Goal: Obtain resource: Download file/media

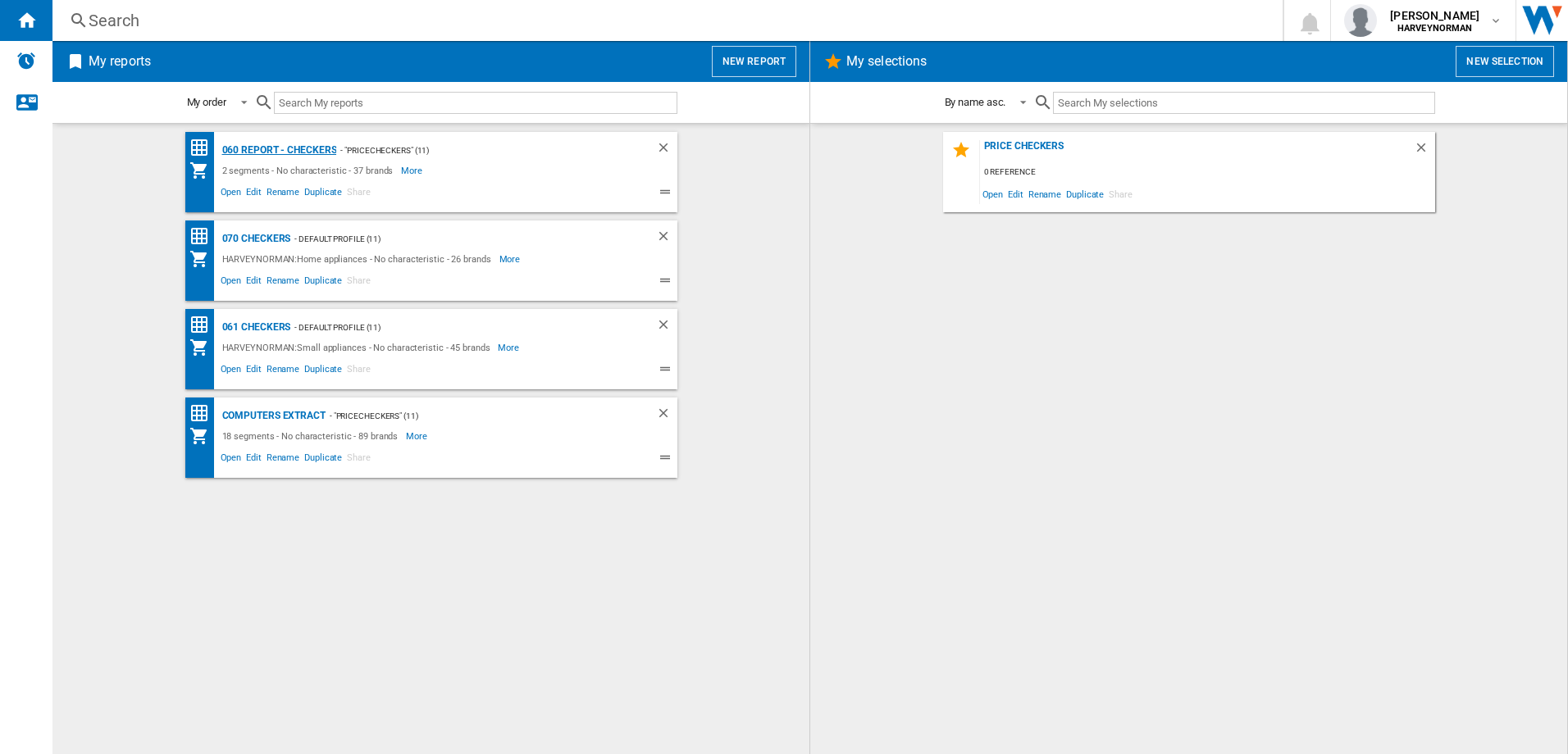
click at [305, 148] on div "060 report - Checkers" at bounding box center [278, 150] width 119 height 21
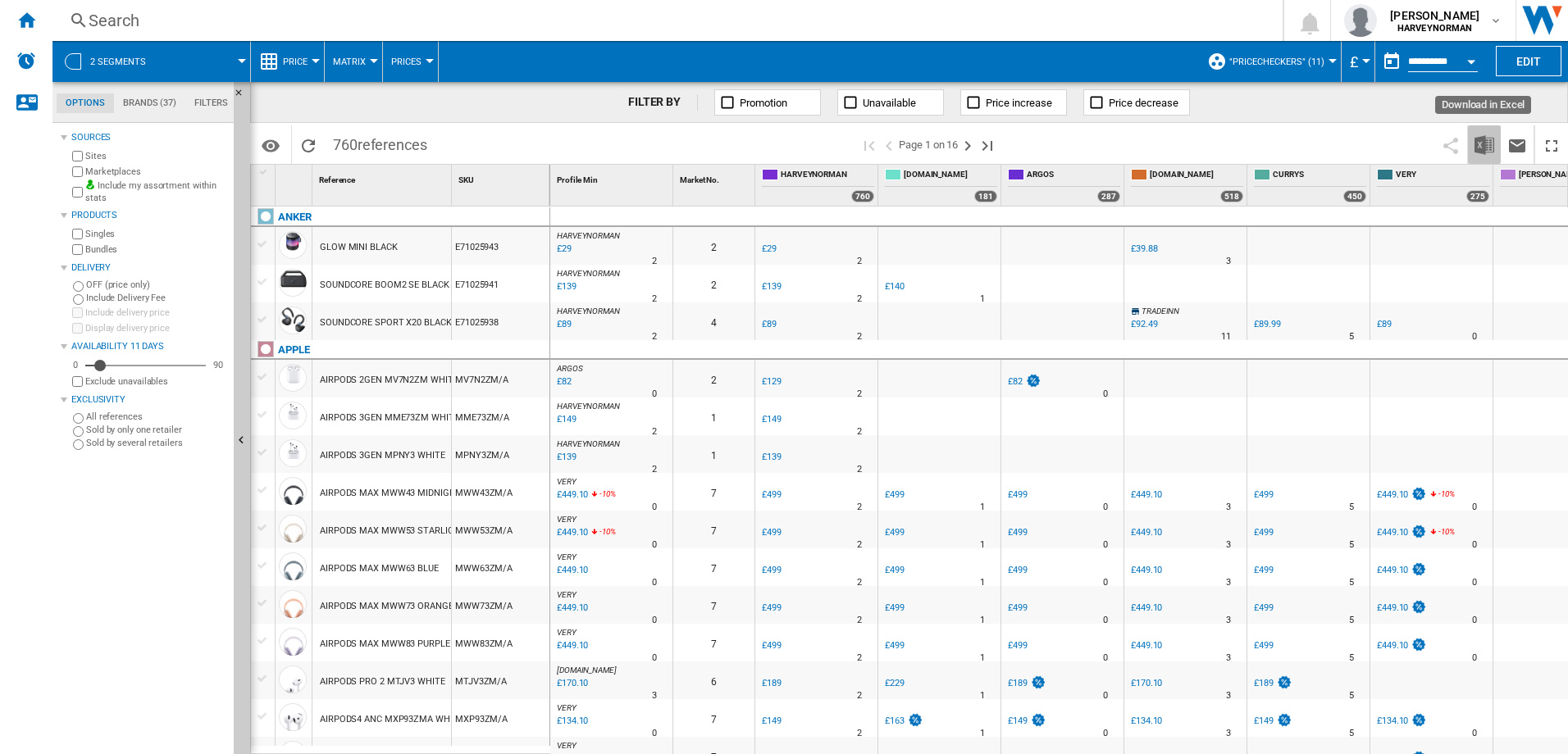
click at [1483, 149] on img "Download in Excel" at bounding box center [1484, 145] width 20 height 20
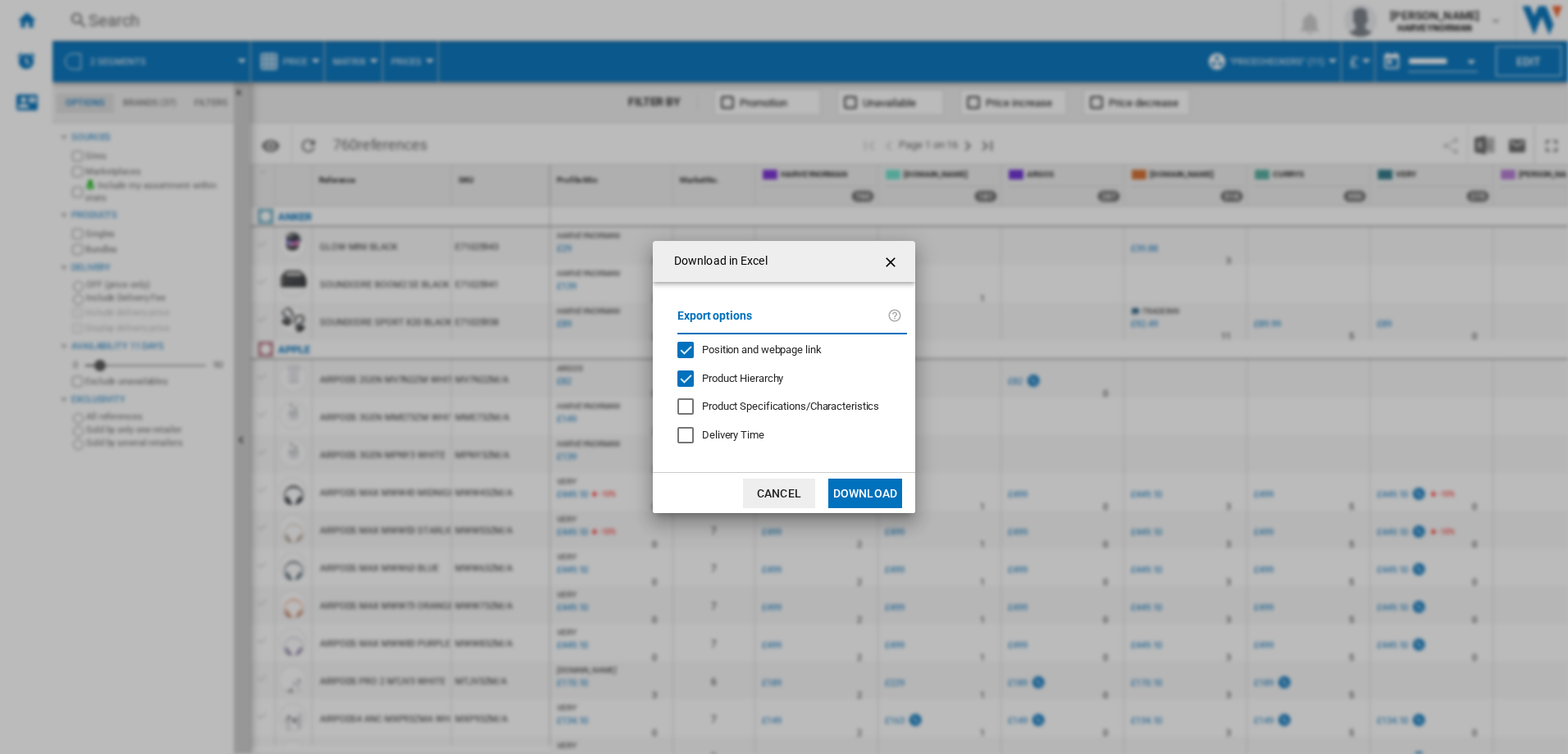
click at [861, 486] on button "Download" at bounding box center [865, 493] width 74 height 30
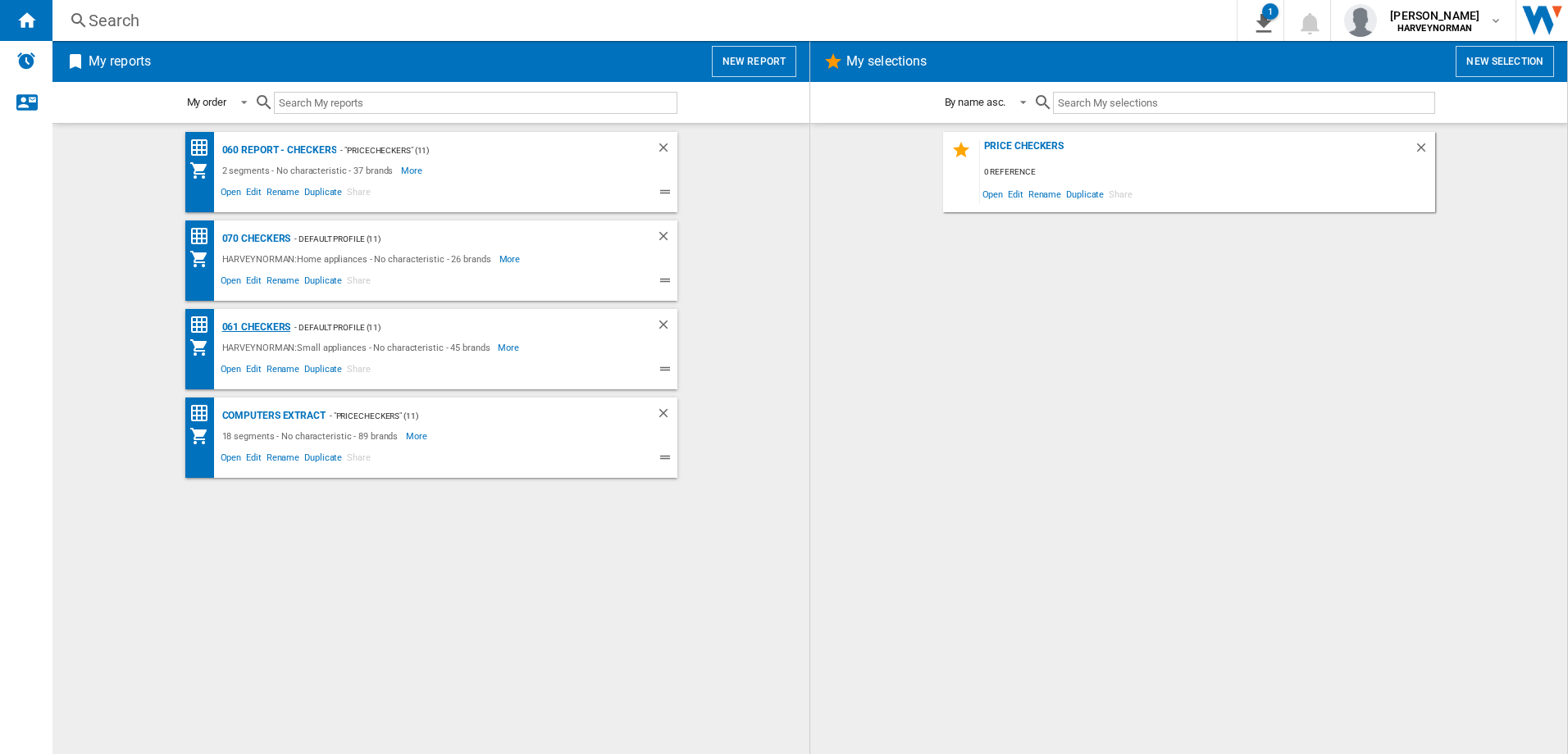
click at [275, 325] on div "061 Checkers" at bounding box center [255, 328] width 73 height 21
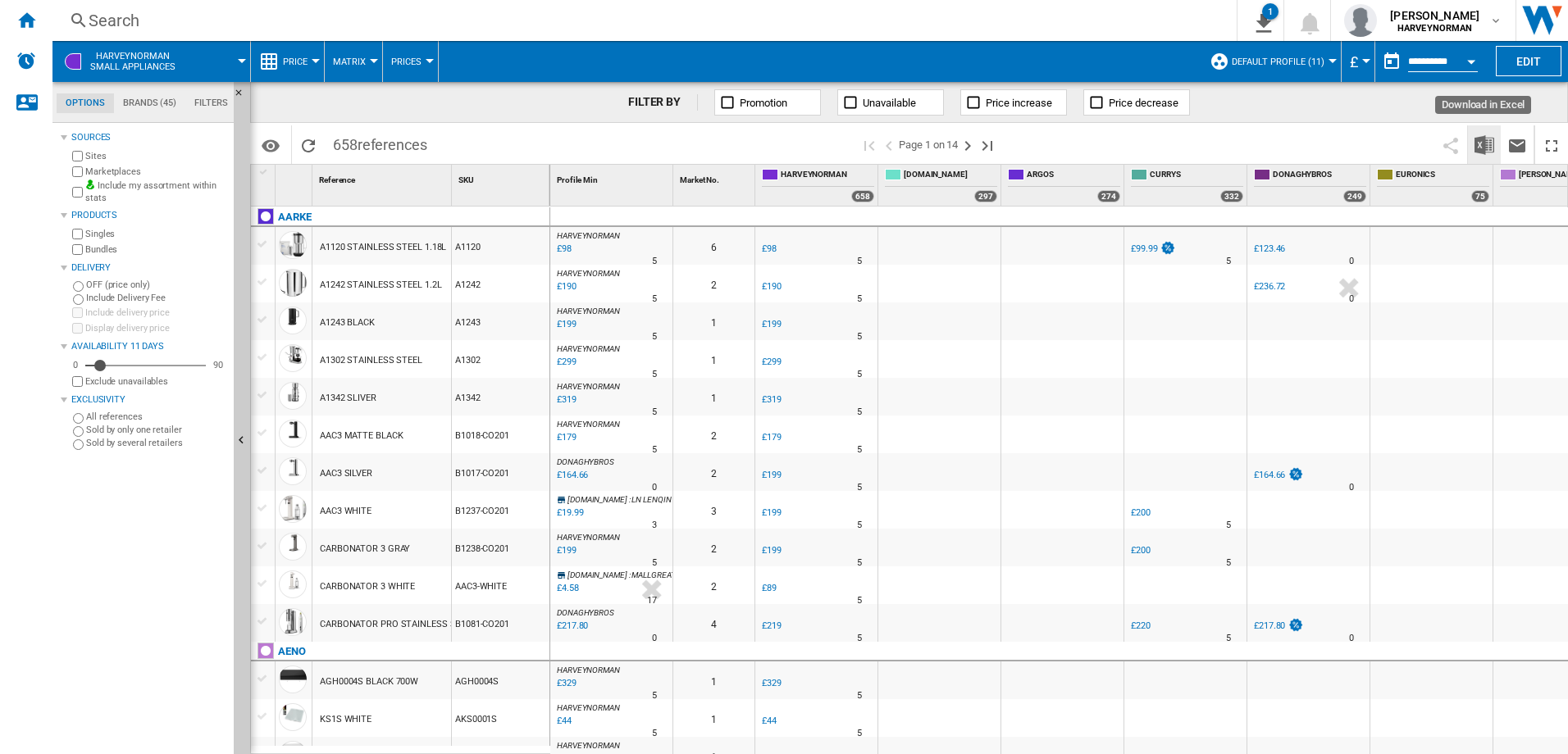
click at [1480, 140] on img "Download in Excel" at bounding box center [1484, 145] width 20 height 20
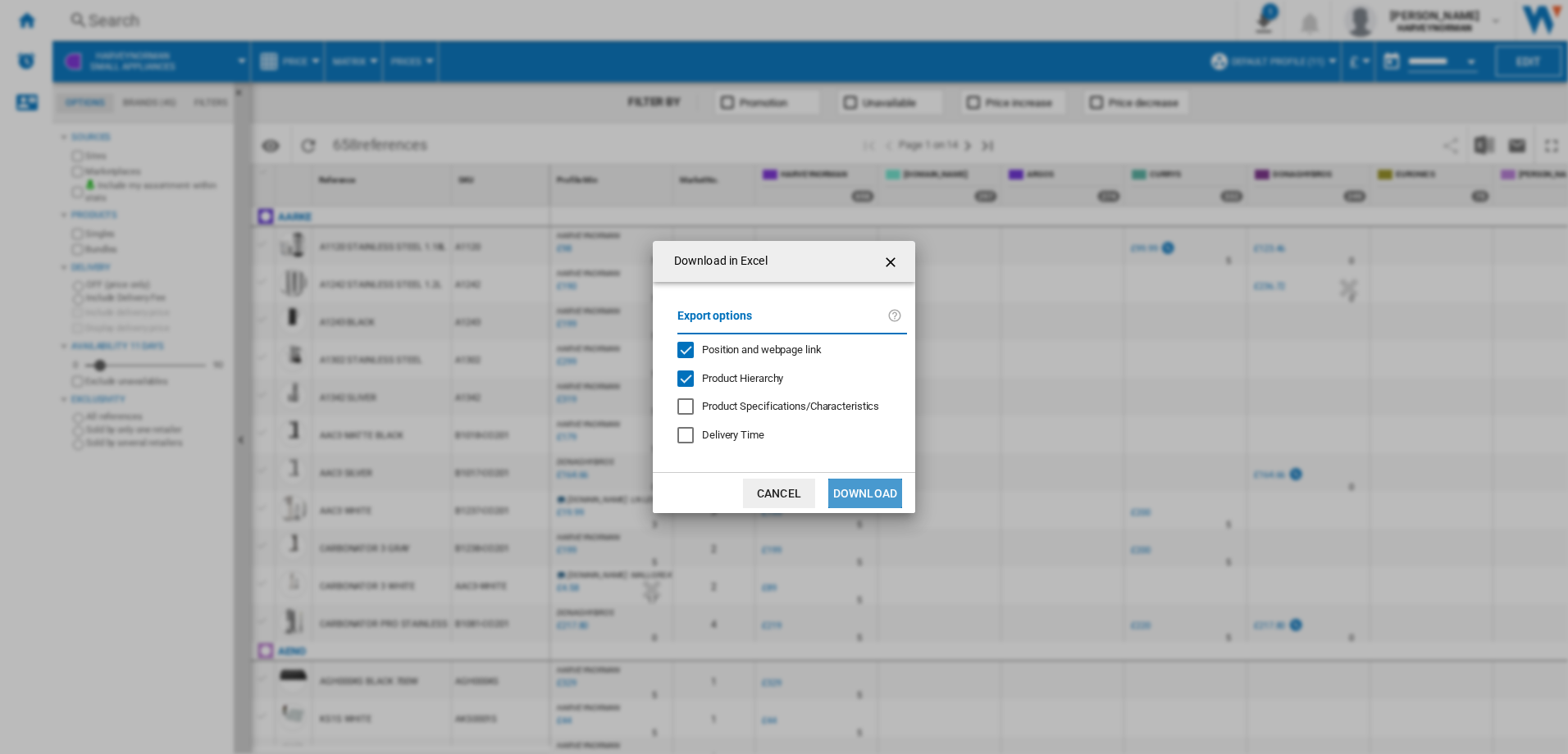
click at [881, 488] on button "Download" at bounding box center [865, 493] width 74 height 30
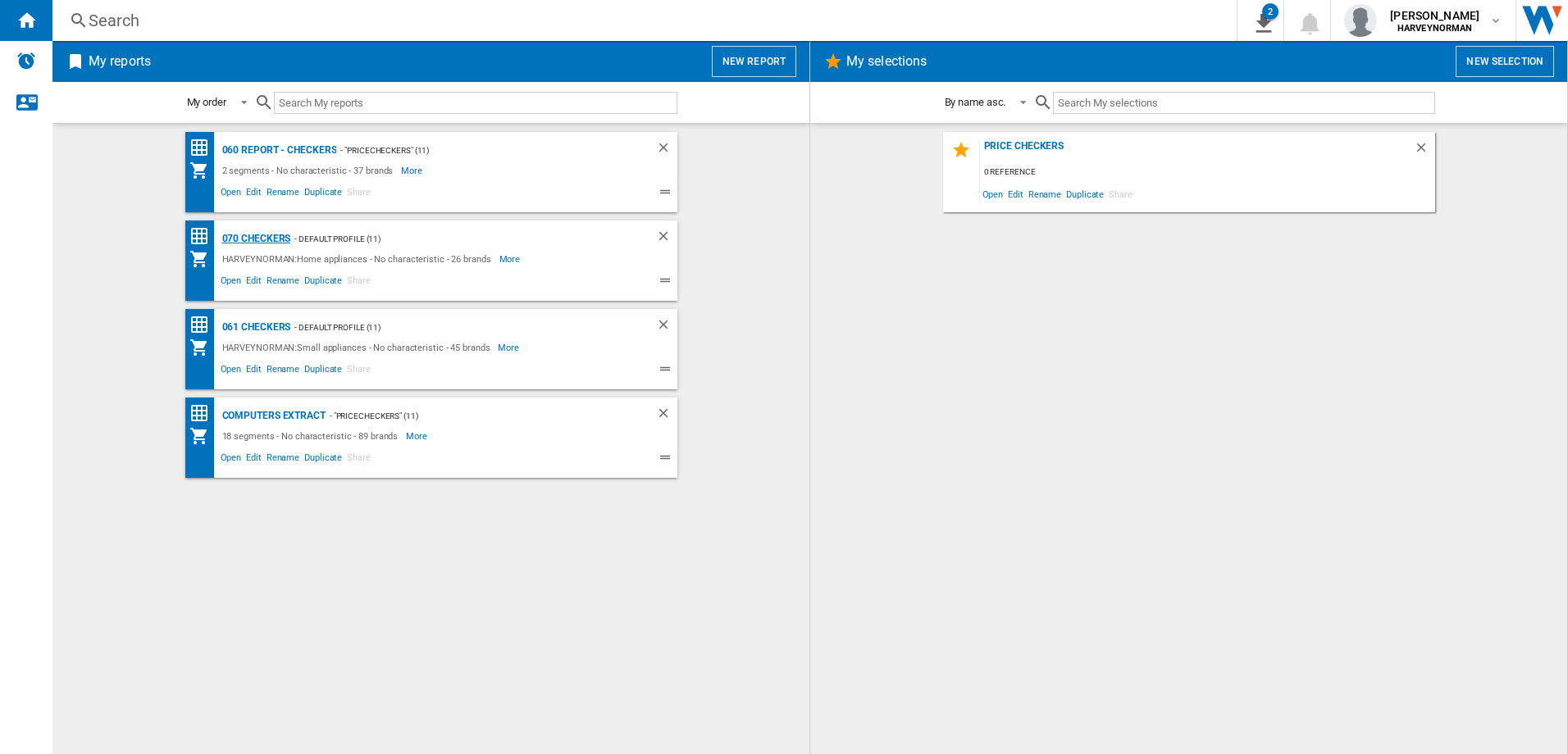
click at [266, 238] on div "070 Checkers" at bounding box center [255, 239] width 73 height 21
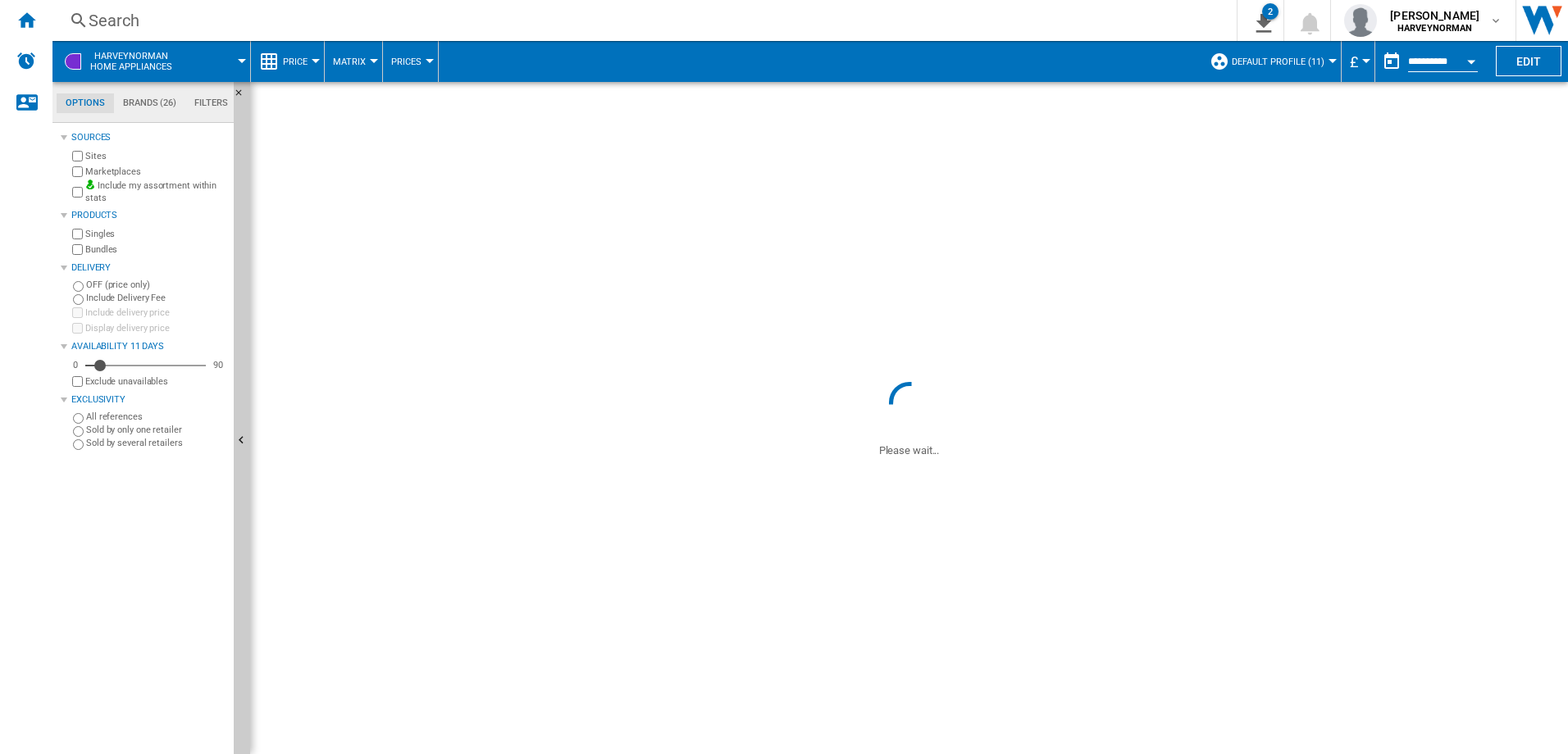
click at [138, 345] on div "Availability 11 Days" at bounding box center [149, 346] width 156 height 13
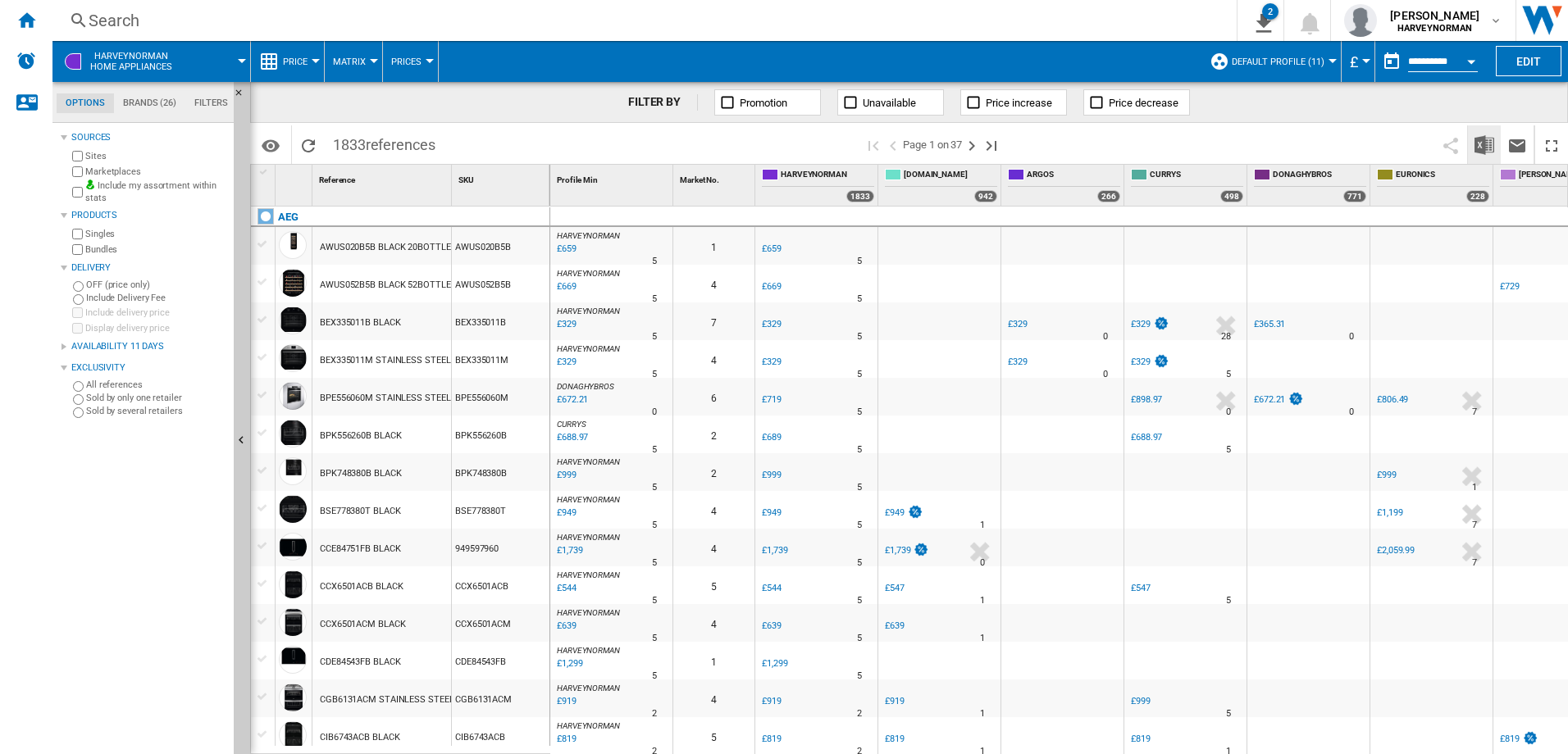
click at [1485, 150] on img "Download in Excel" at bounding box center [1484, 145] width 20 height 20
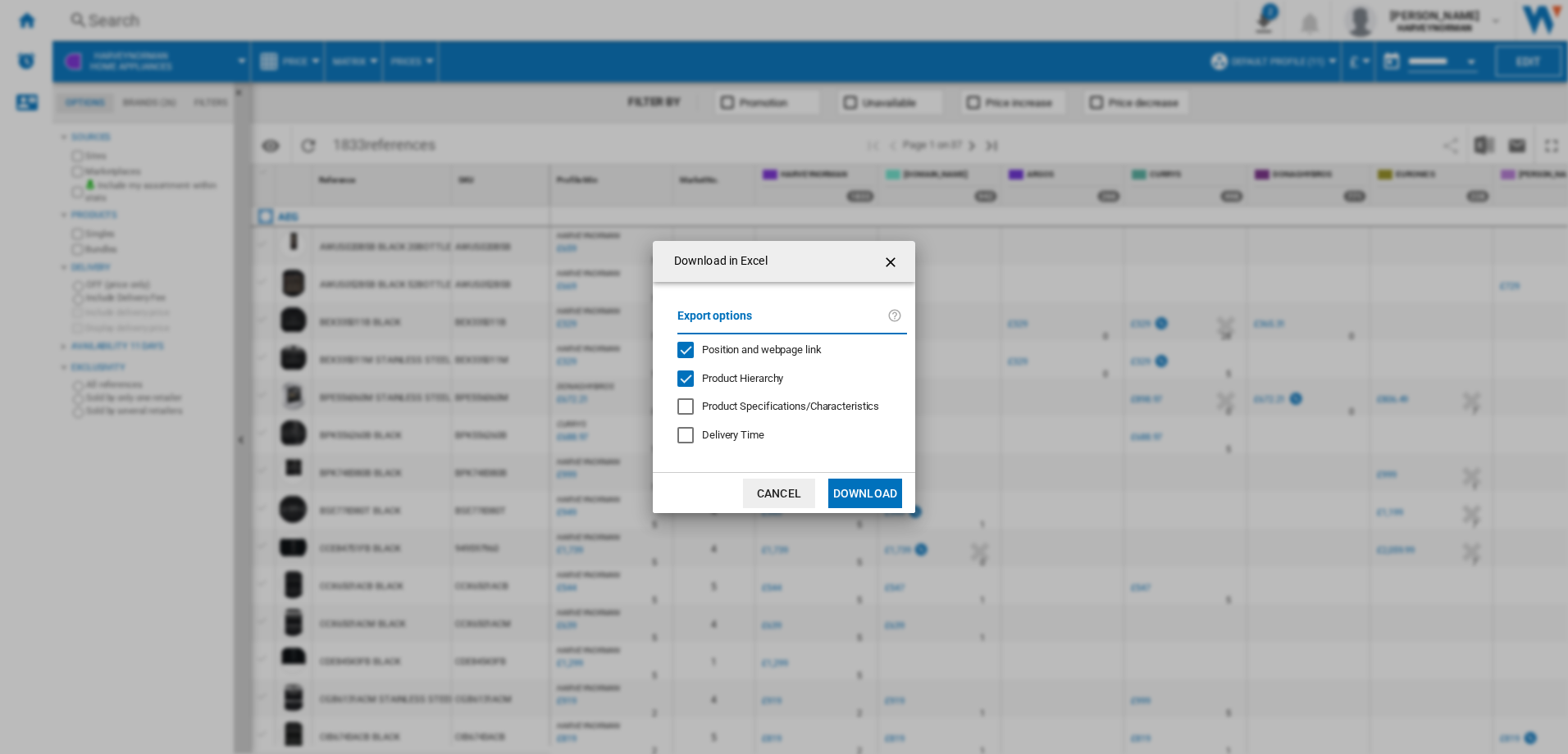
click at [884, 493] on button "Download" at bounding box center [865, 493] width 74 height 30
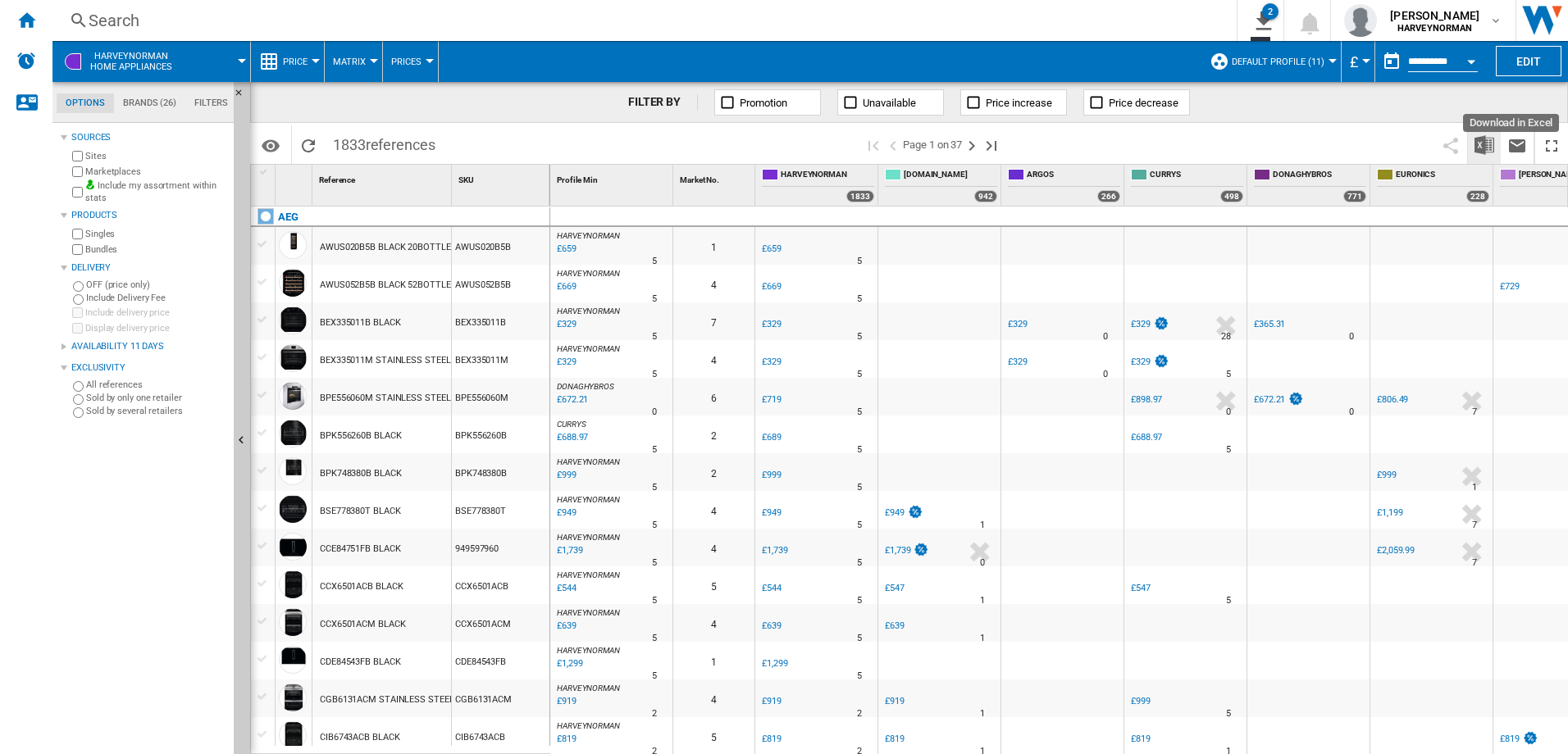
click at [1479, 143] on img "Download in Excel" at bounding box center [1484, 145] width 20 height 20
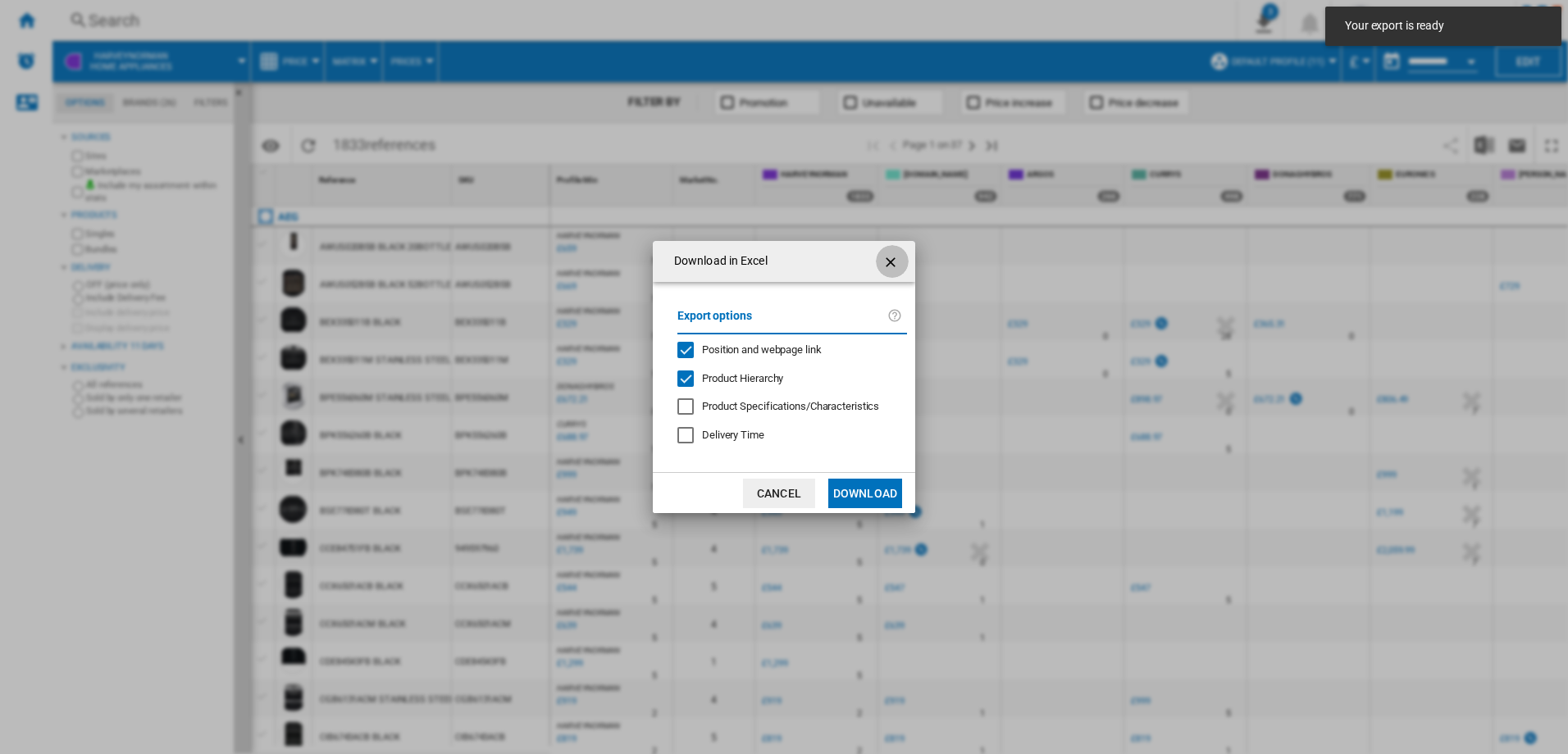
click at [895, 257] on ng-md-icon "getI18NText('BUTTONS.CLOSE_DIALOG')" at bounding box center [892, 262] width 20 height 20
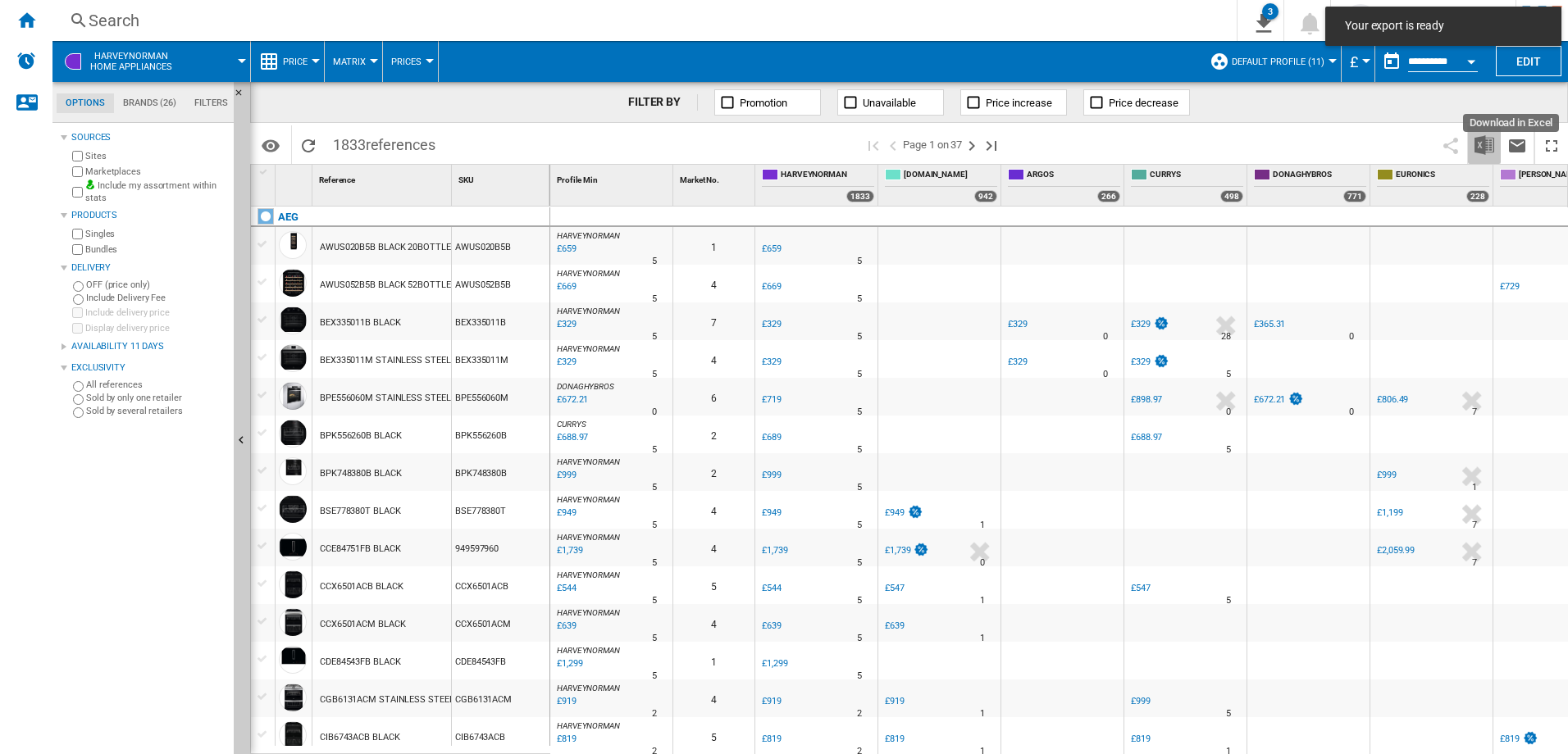
click at [1485, 136] on img "Download in Excel" at bounding box center [1484, 145] width 20 height 20
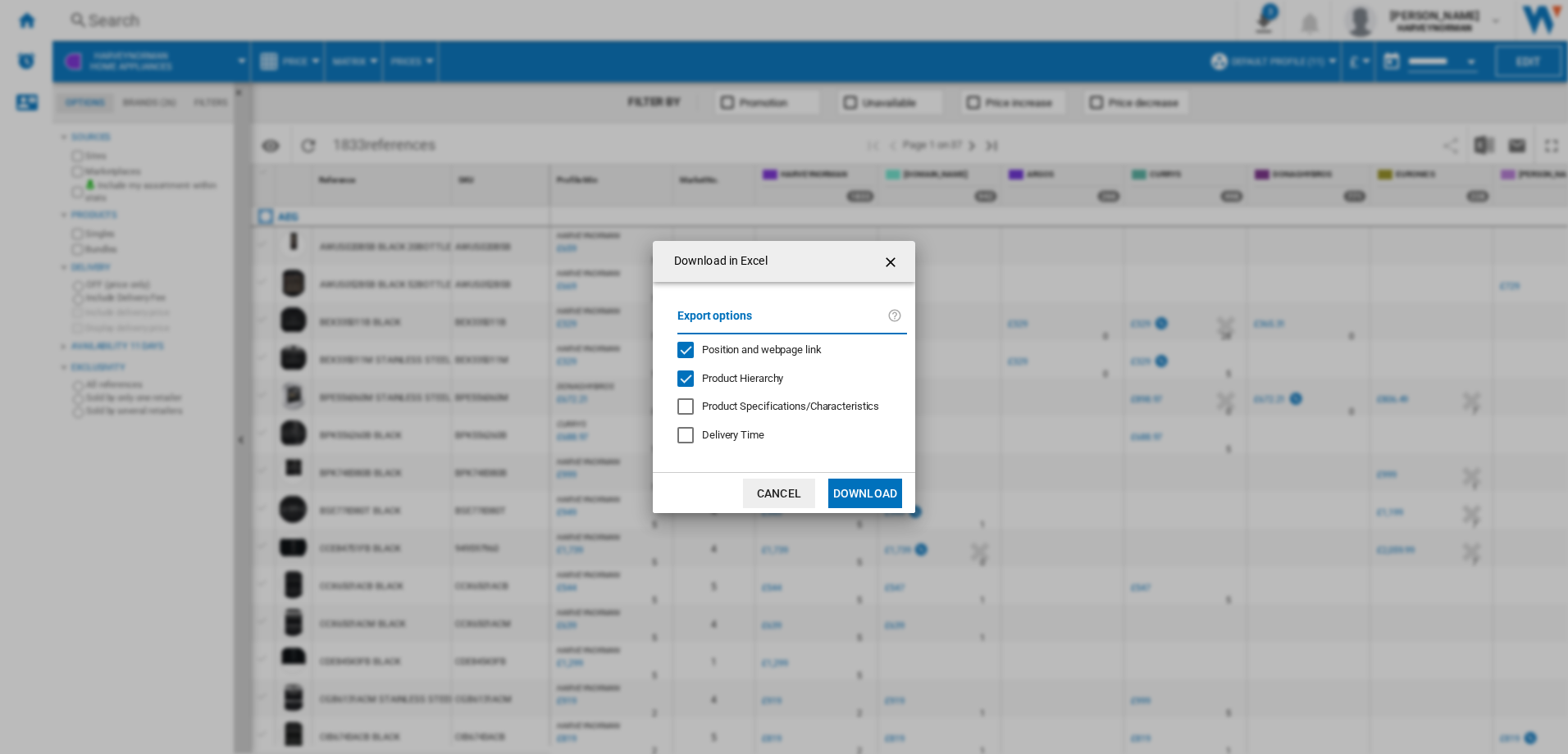
click at [885, 501] on button "Download" at bounding box center [865, 493] width 74 height 30
